Goal: Task Accomplishment & Management: Manage account settings

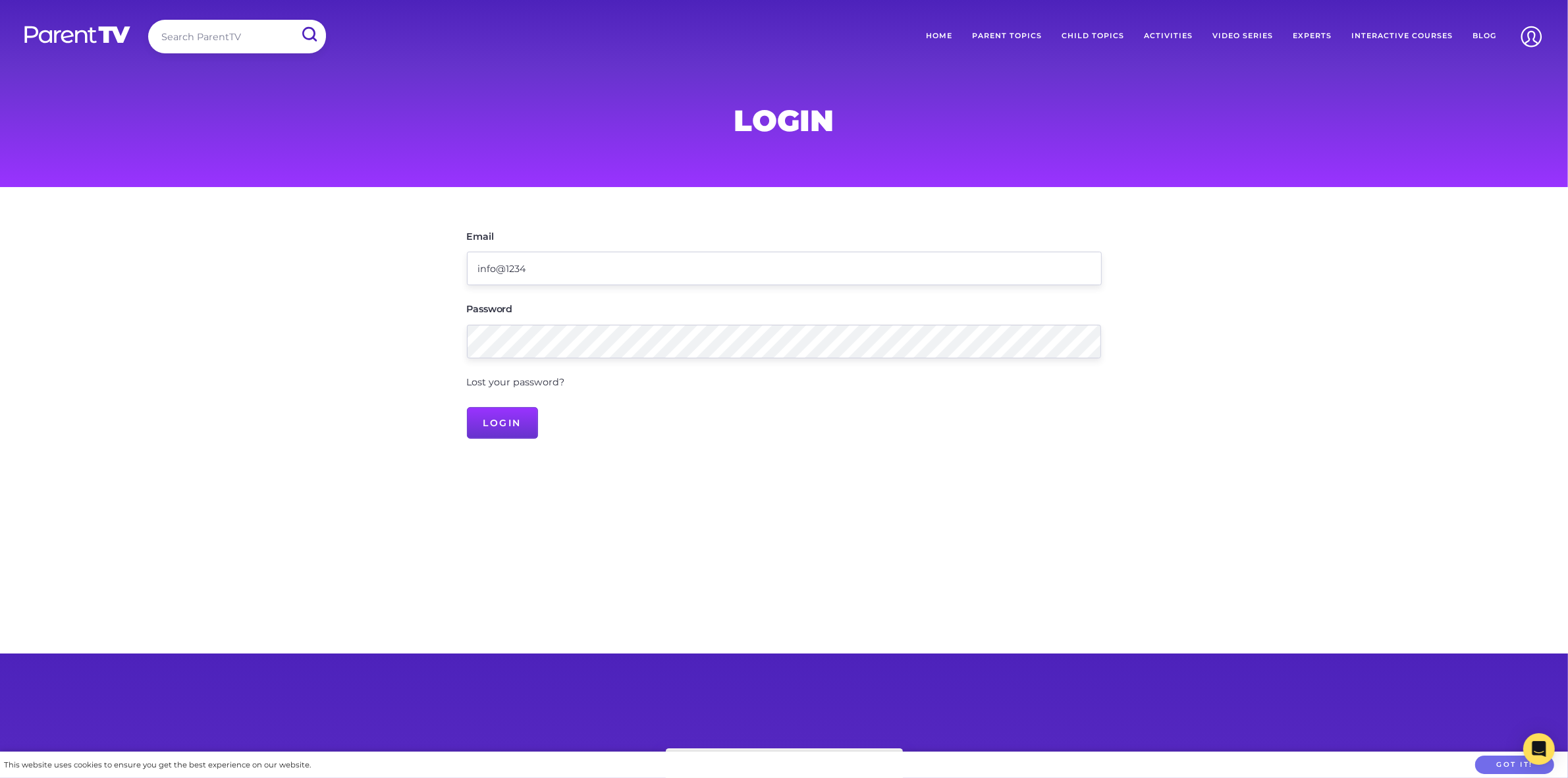
type input "[EMAIL_ADDRESS][DOMAIN_NAME]"
click at [503, 426] on input "Login" at bounding box center [503, 423] width 72 height 32
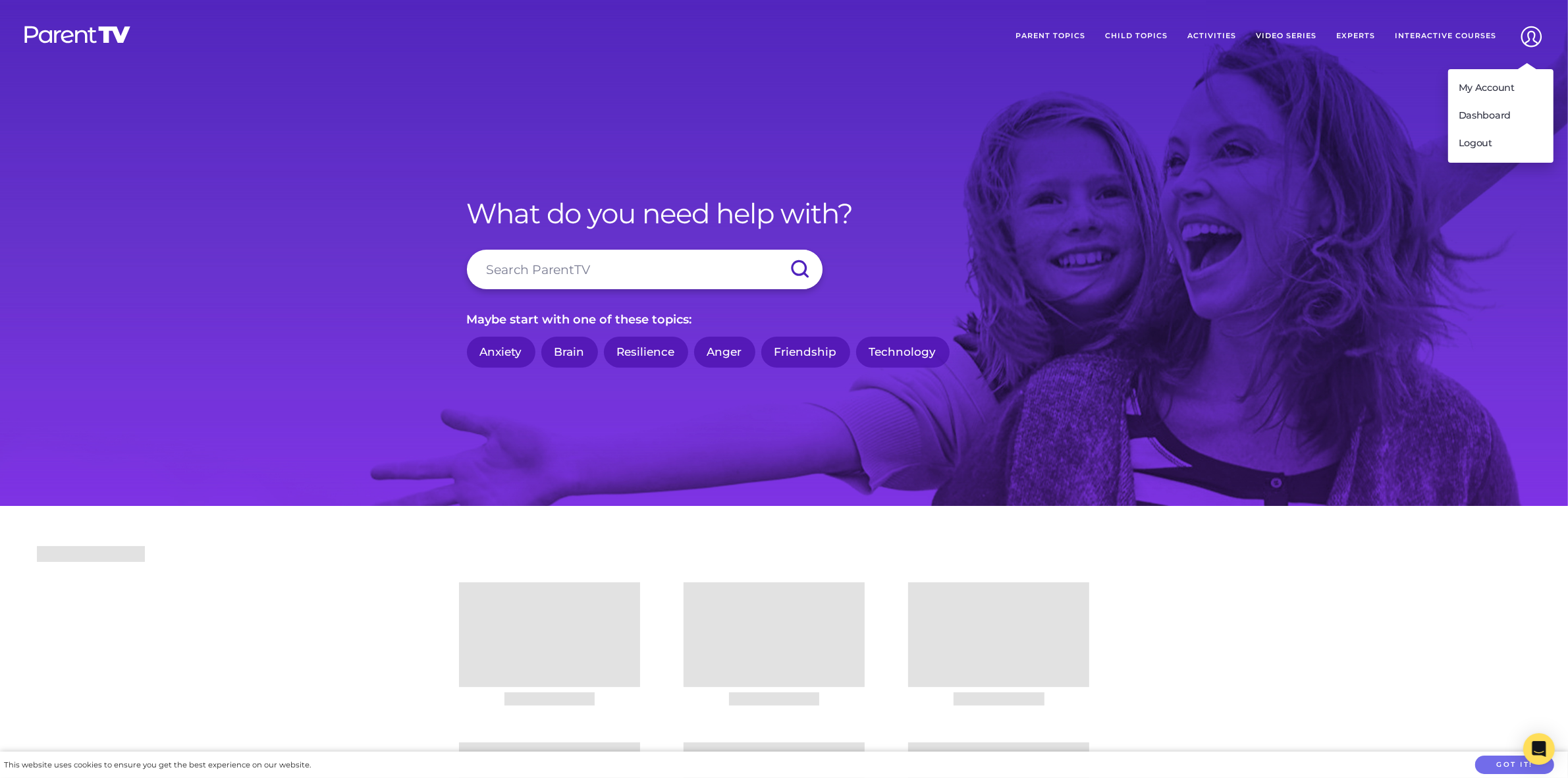
click at [1529, 33] on img at bounding box center [1531, 36] width 33 height 33
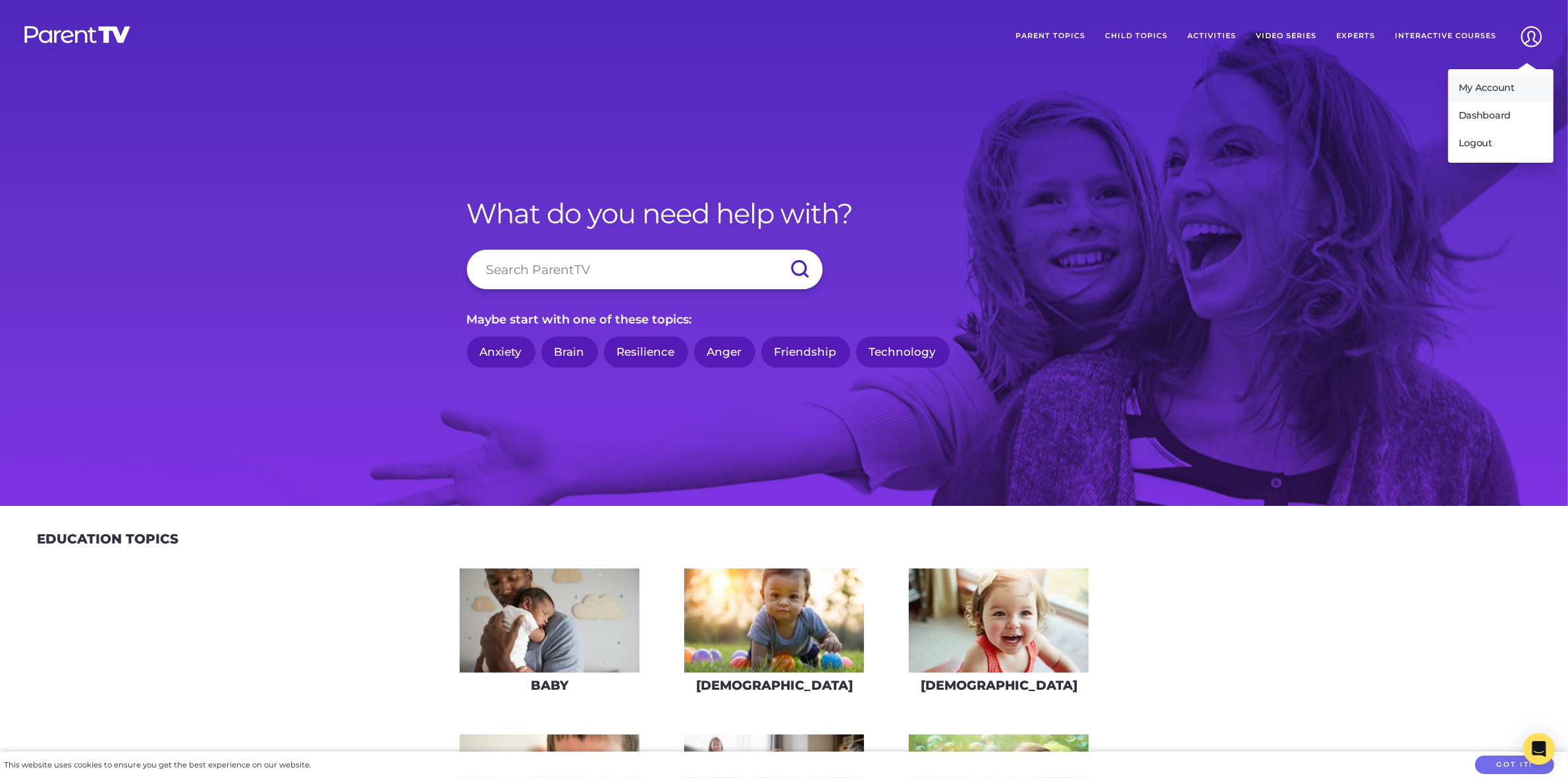
click at [1516, 83] on link "My Account" at bounding box center [1500, 88] width 105 height 27
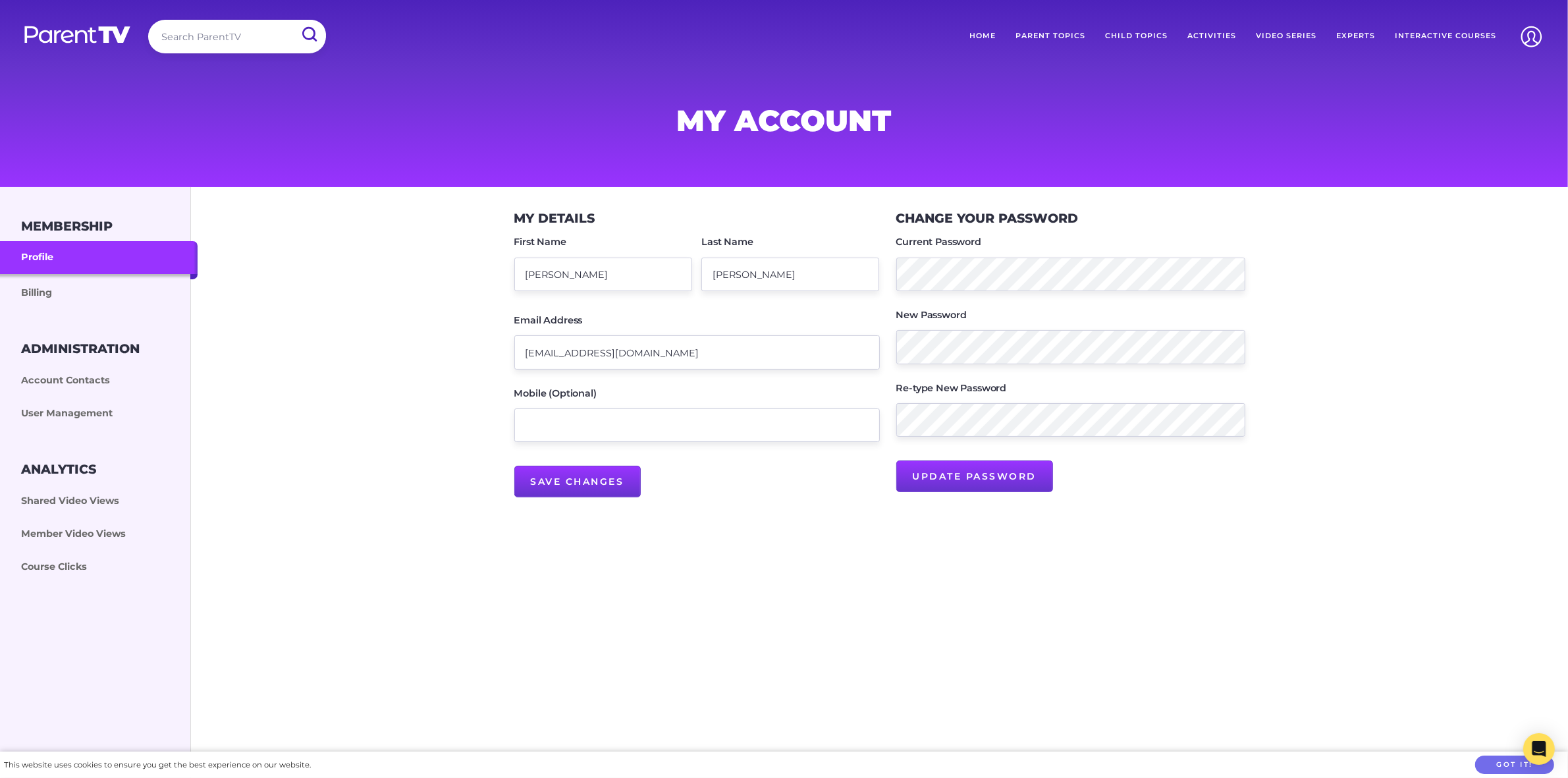
click at [51, 288] on link "Billing" at bounding box center [98, 292] width 198 height 35
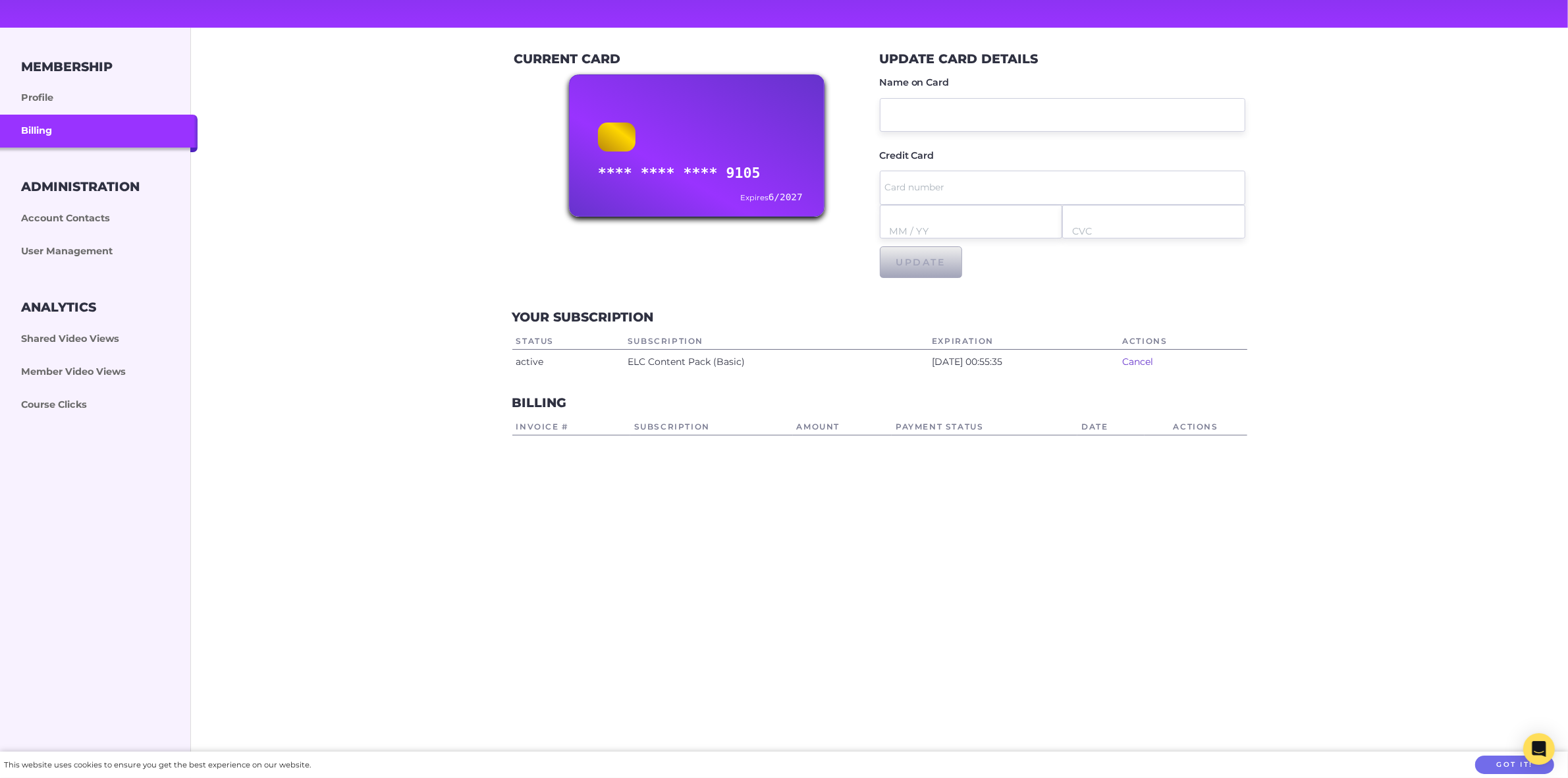
scroll to position [164, 0]
